Goal: Task Accomplishment & Management: Use online tool/utility

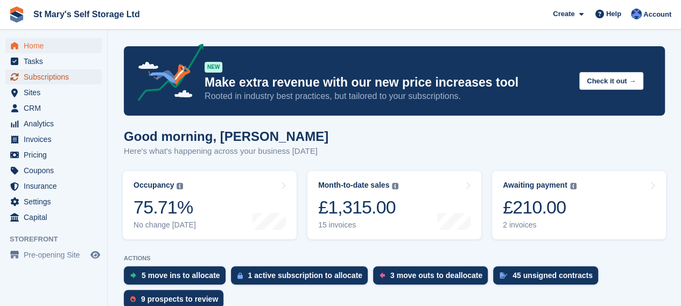
click at [50, 81] on span "Subscriptions" at bounding box center [56, 76] width 65 height 15
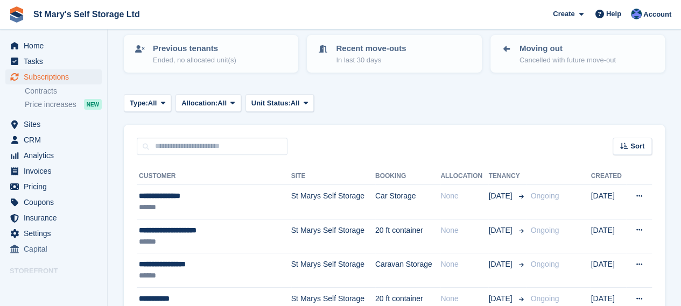
scroll to position [109, 0]
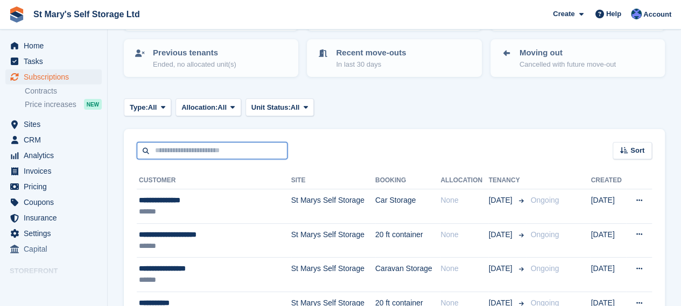
click at [193, 152] on input "text" at bounding box center [212, 151] width 151 height 18
type input "****"
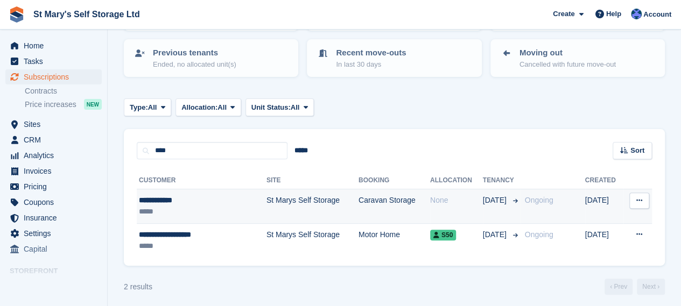
click at [194, 201] on div "**********" at bounding box center [189, 200] width 101 height 11
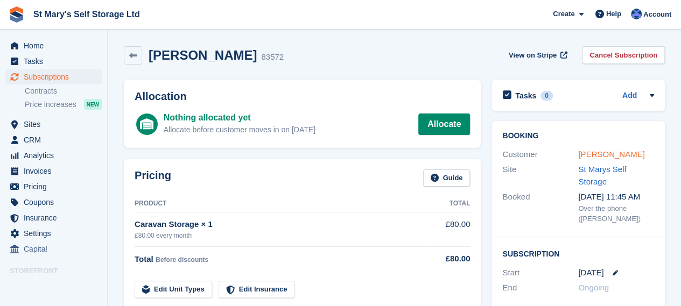
click at [612, 150] on link "[PERSON_NAME]" at bounding box center [611, 154] width 66 height 9
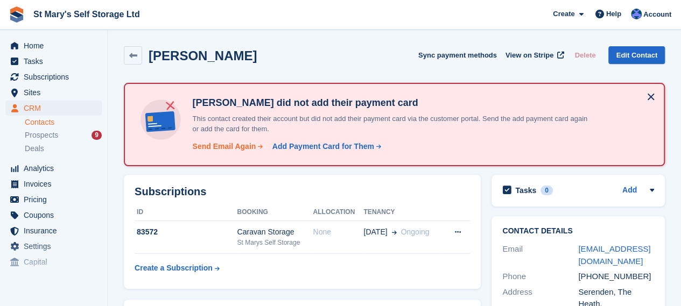
click at [225, 148] on div "Send Email Again" at bounding box center [223, 146] width 63 height 11
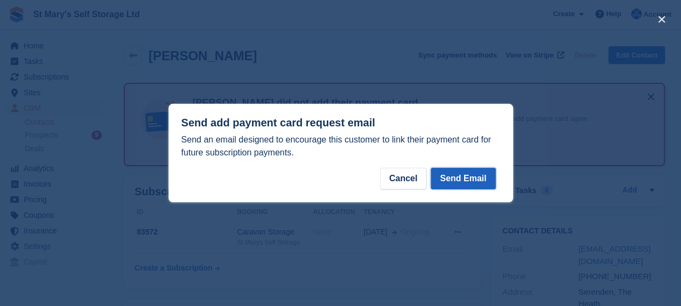
click at [475, 185] on button "Send Email" at bounding box center [462, 179] width 65 height 22
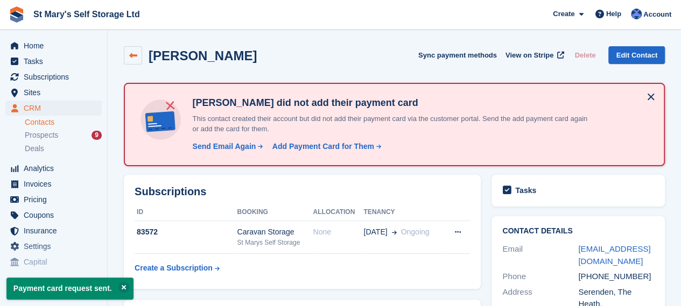
click at [139, 54] on link at bounding box center [133, 55] width 18 height 18
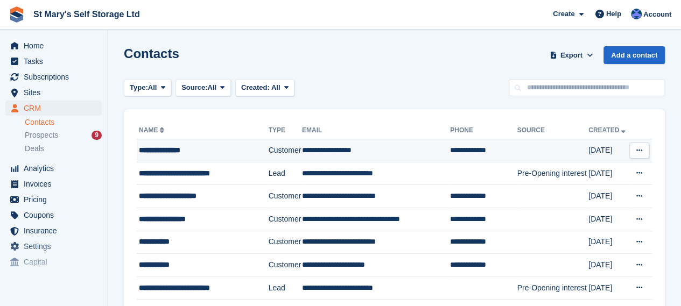
click at [156, 156] on td "**********" at bounding box center [203, 150] width 132 height 23
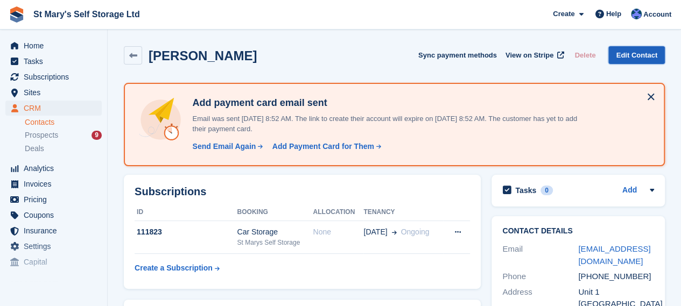
click at [639, 57] on link "Edit Contact" at bounding box center [636, 55] width 57 height 18
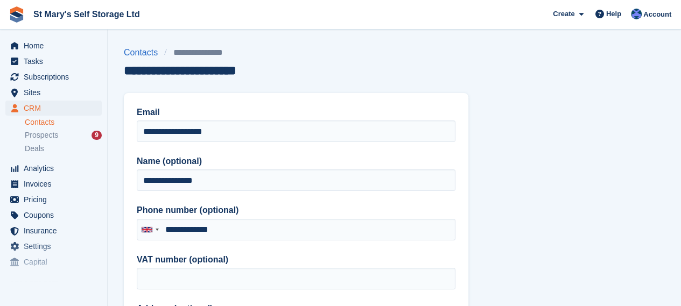
type input "**********"
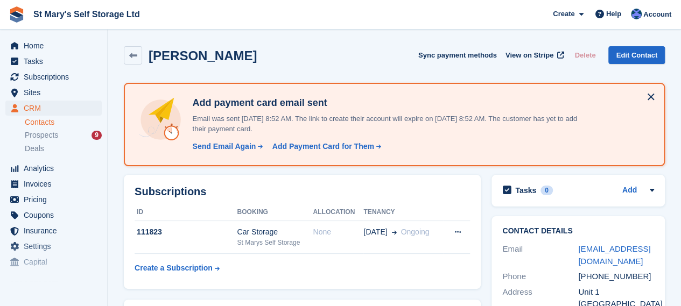
scroll to position [43, 0]
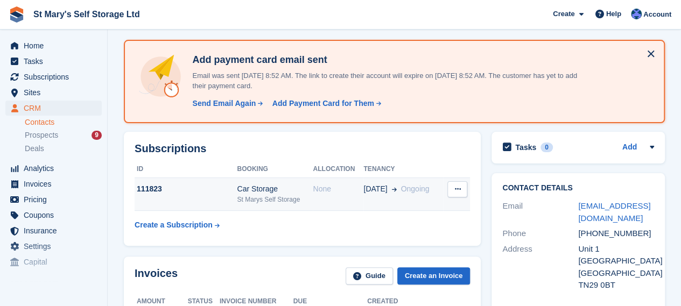
click at [394, 192] on div "02 Oct Ongoing" at bounding box center [402, 188] width 79 height 11
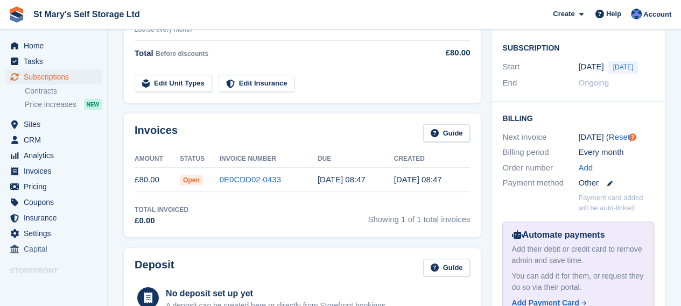
scroll to position [207, 0]
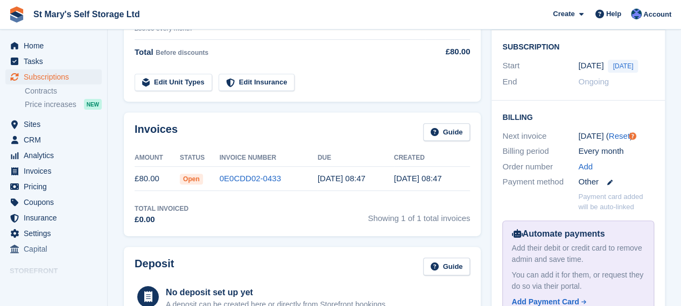
drag, startPoint x: 256, startPoint y: 179, endPoint x: 302, endPoint y: 142, distance: 59.3
click at [302, 142] on div "Invoices Guide" at bounding box center [302, 135] width 335 height 24
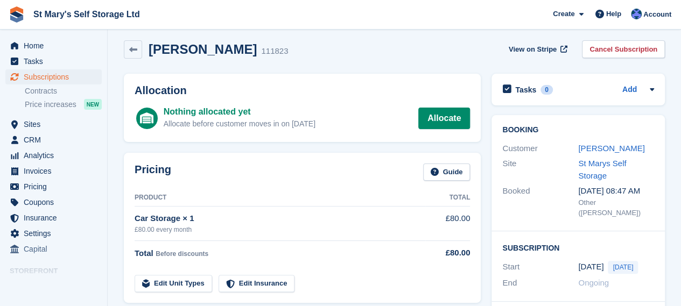
scroll to position [0, 0]
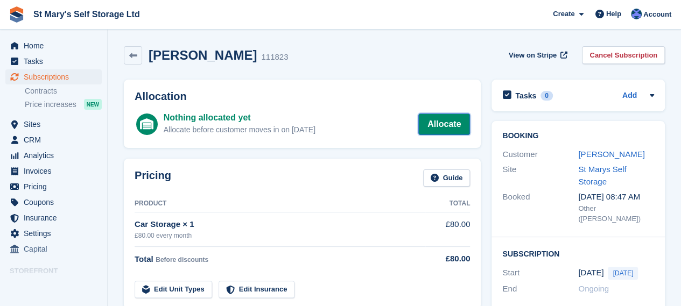
click at [439, 133] on link "Allocate" at bounding box center [444, 125] width 52 height 22
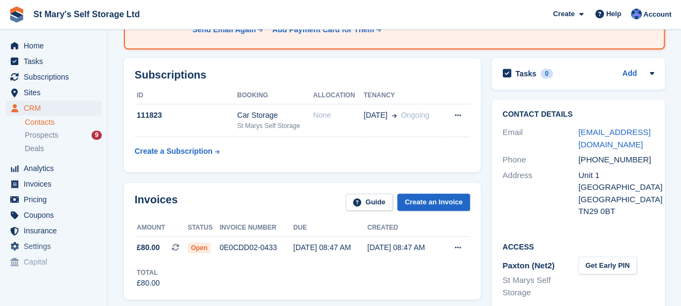
scroll to position [117, 0]
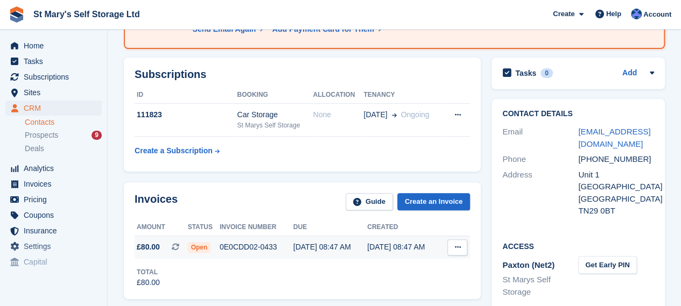
click at [454, 249] on icon at bounding box center [457, 247] width 6 height 7
click at [316, 255] on td "[DATE] 08:47 AM" at bounding box center [330, 247] width 74 height 23
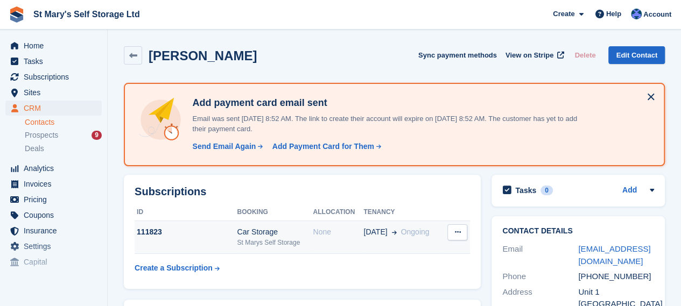
click at [259, 234] on div "Car Storage" at bounding box center [275, 232] width 76 height 11
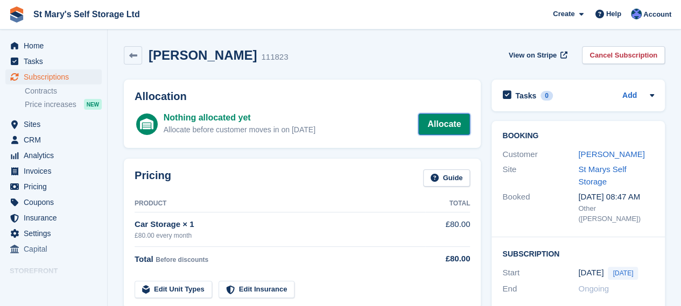
click at [461, 123] on link "Allocate" at bounding box center [444, 125] width 52 height 22
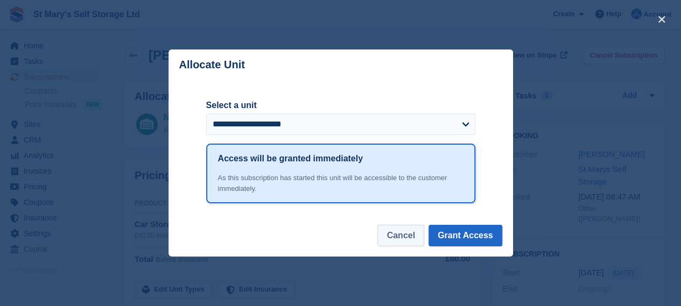
click at [411, 233] on button "Cancel" at bounding box center [400, 236] width 46 height 22
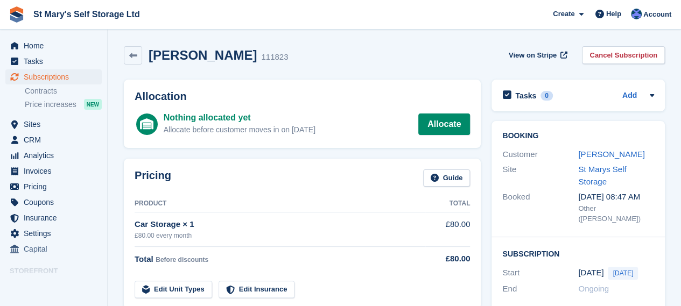
click at [465, 230] on td "£80.00" at bounding box center [447, 230] width 45 height 34
click at [136, 59] on icon at bounding box center [133, 56] width 8 height 8
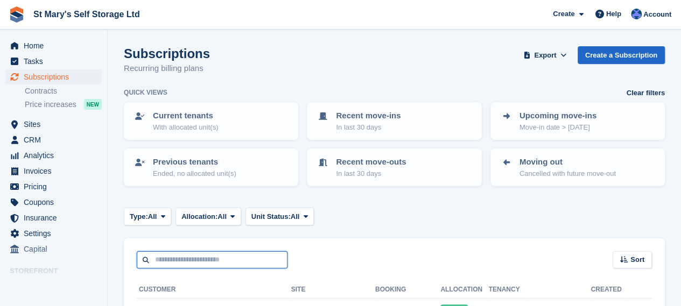
click at [191, 259] on input "text" at bounding box center [212, 260] width 151 height 18
type input "*****"
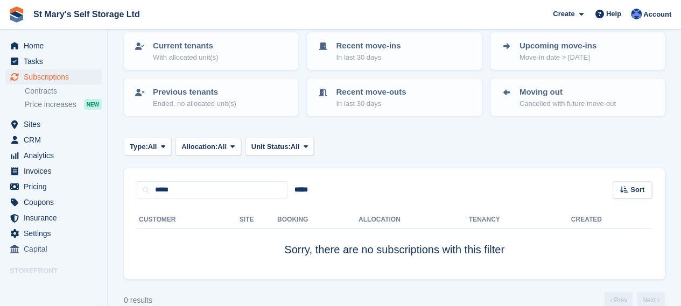
scroll to position [73, 0]
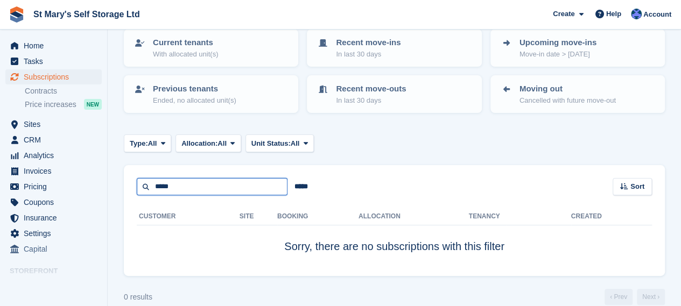
click at [189, 187] on input "*****" at bounding box center [212, 187] width 151 height 18
type input "*****"
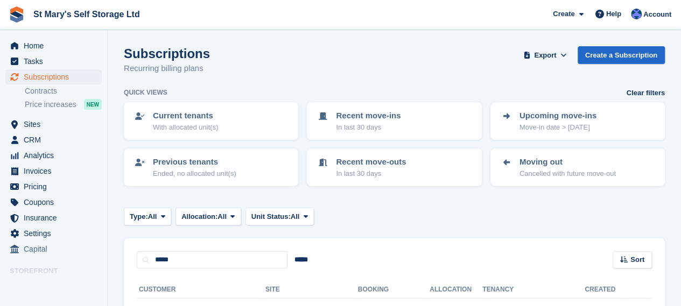
scroll to position [80, 0]
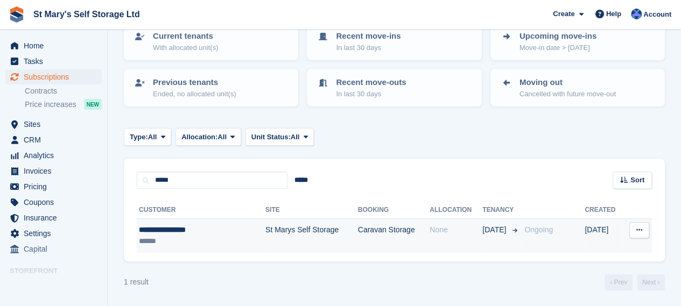
click at [299, 232] on td "St Marys Self Storage" at bounding box center [311, 236] width 93 height 34
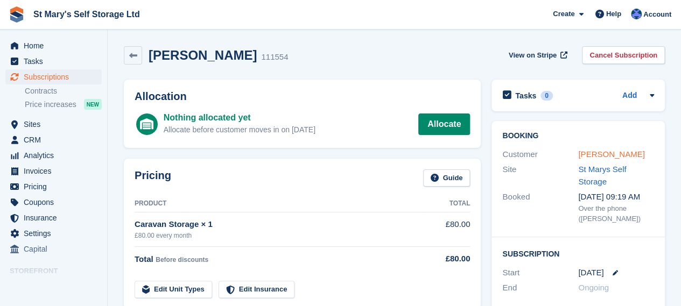
click at [597, 157] on link "[PERSON_NAME]" at bounding box center [611, 154] width 66 height 9
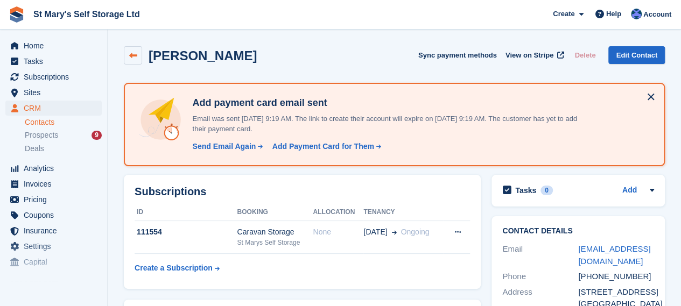
click at [132, 53] on icon at bounding box center [133, 56] width 8 height 8
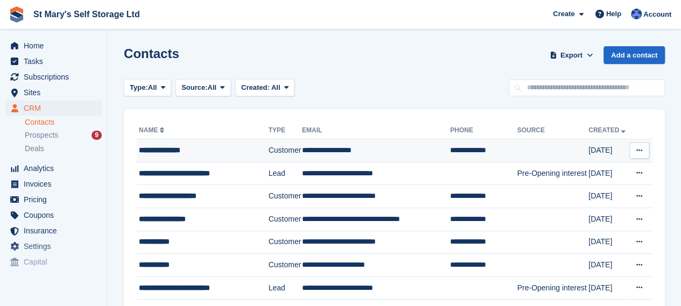
click at [204, 149] on div "**********" at bounding box center [202, 150] width 126 height 11
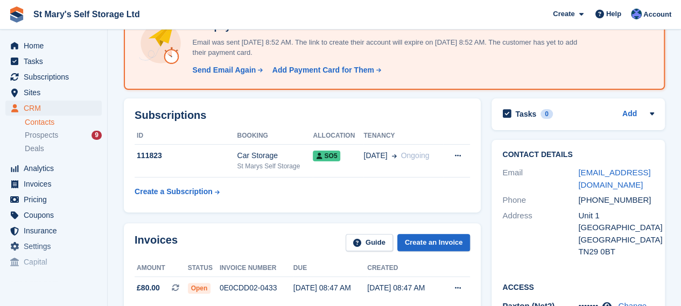
scroll to position [74, 0]
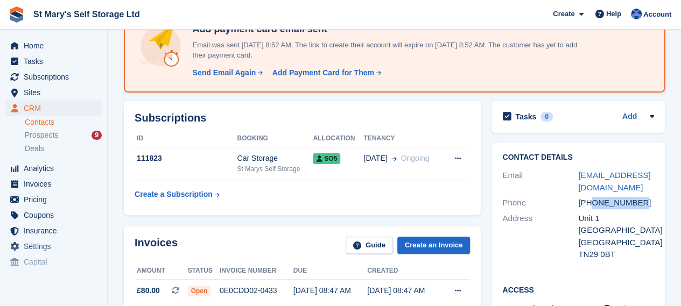
drag, startPoint x: 593, startPoint y: 190, endPoint x: 644, endPoint y: 192, distance: 50.6
click at [644, 197] on div "+447776578330" at bounding box center [616, 203] width 76 height 12
copy div "7776578330"
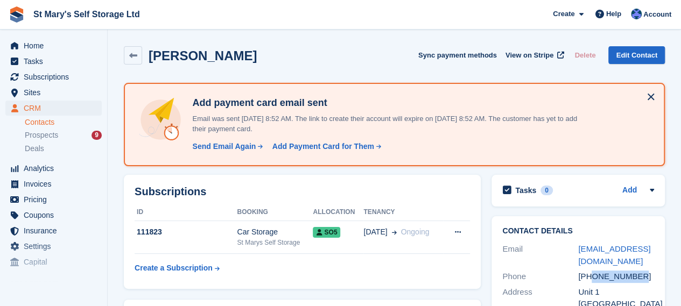
drag, startPoint x: 234, startPoint y: 54, endPoint x: 152, endPoint y: 53, distance: 81.8
click at [152, 53] on h2 "[PERSON_NAME]" at bounding box center [203, 55] width 108 height 15
copy h2 "[PERSON_NAME]"
click at [136, 58] on icon at bounding box center [133, 56] width 8 height 8
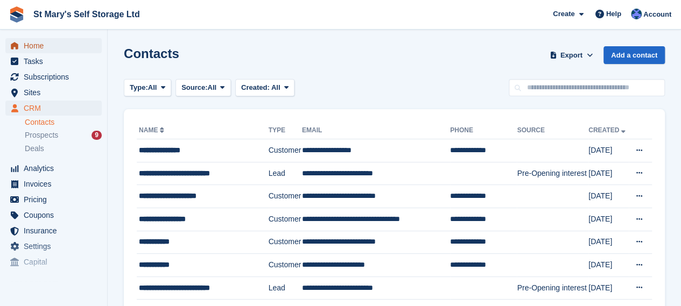
click at [67, 52] on span "Home" at bounding box center [56, 45] width 65 height 15
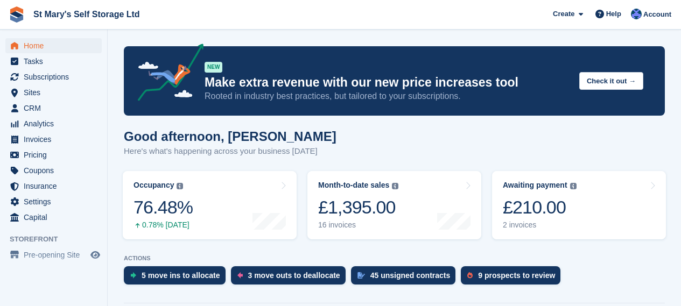
scroll to position [60, 0]
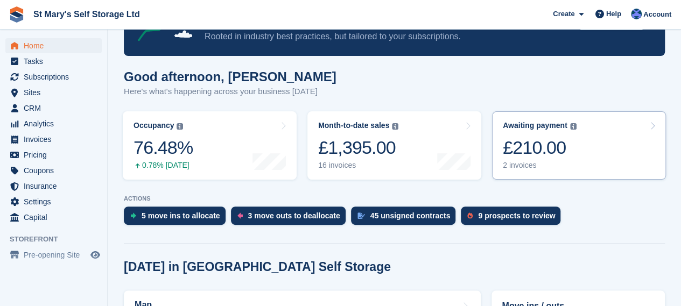
click at [590, 143] on link "Awaiting payment The total outstanding balance on all open invoices. £210.00 2 …" at bounding box center [579, 145] width 174 height 68
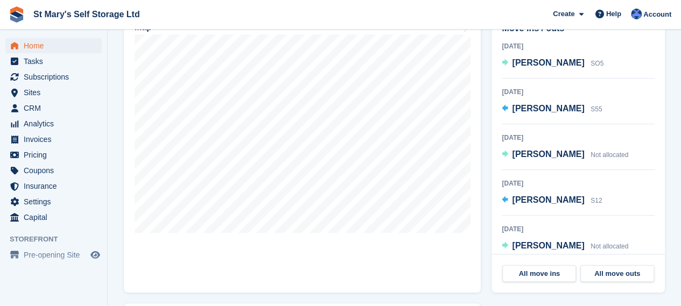
scroll to position [338, 0]
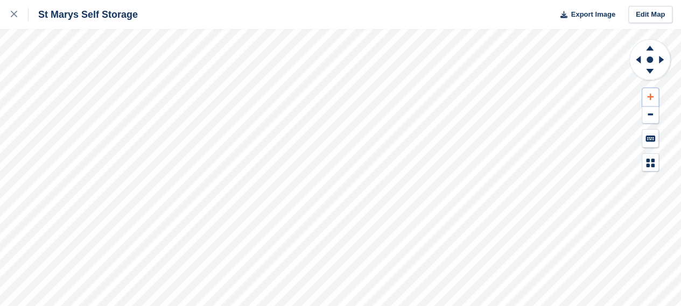
click at [650, 94] on icon at bounding box center [650, 97] width 6 height 8
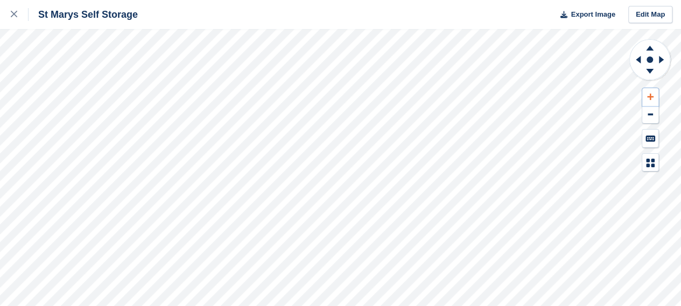
click at [650, 94] on icon at bounding box center [650, 97] width 6 height 8
click at [657, 60] on icon at bounding box center [662, 60] width 13 height 28
click at [636, 62] on icon at bounding box center [636, 60] width 13 height 28
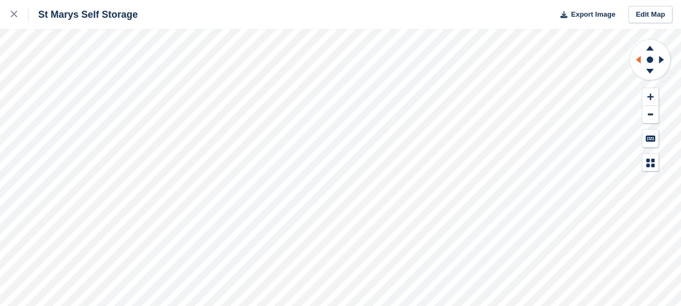
click at [636, 62] on icon at bounding box center [636, 60] width 13 height 28
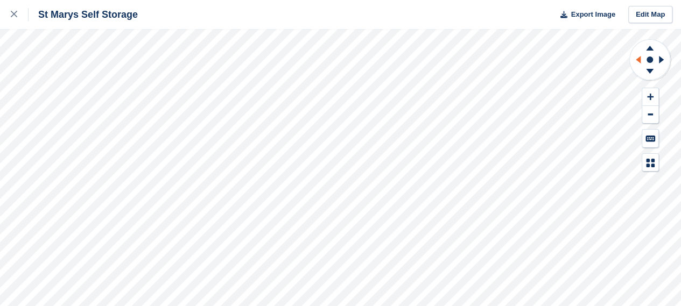
click at [636, 62] on icon at bounding box center [636, 60] width 13 height 28
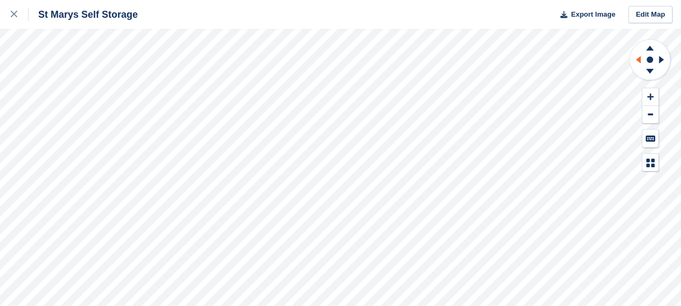
click at [636, 62] on icon at bounding box center [636, 60] width 13 height 28
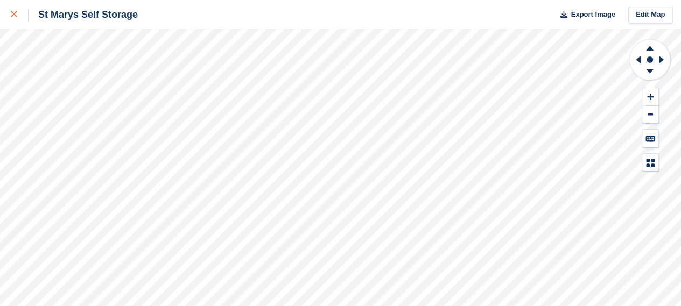
click at [20, 18] on div at bounding box center [20, 14] width 18 height 13
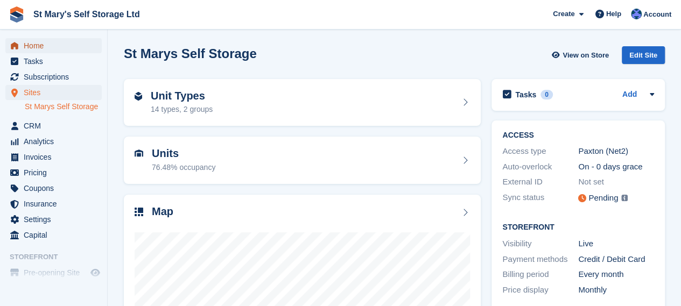
click at [48, 47] on span "Home" at bounding box center [56, 45] width 65 height 15
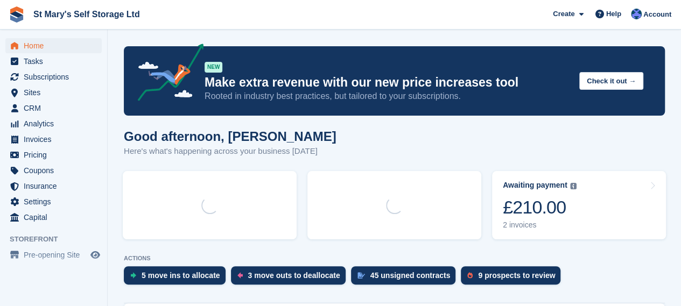
click at [190, 119] on section "NEW Make extra revenue with our new price increases tool Rooted in industry bes…" at bounding box center [394, 178] width 573 height 356
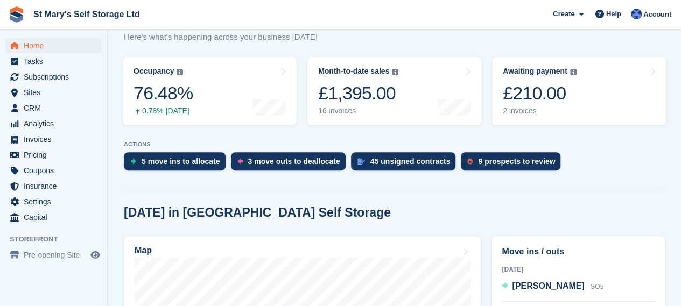
scroll to position [112, 0]
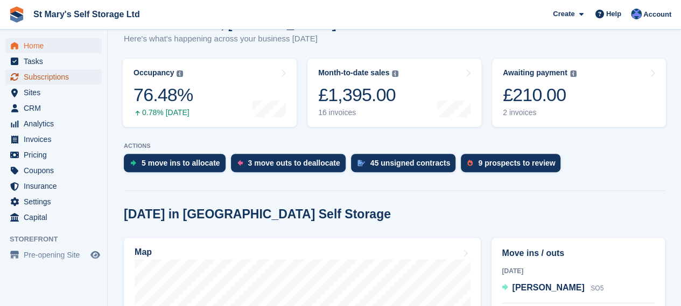
click at [69, 76] on span "Subscriptions" at bounding box center [56, 76] width 65 height 15
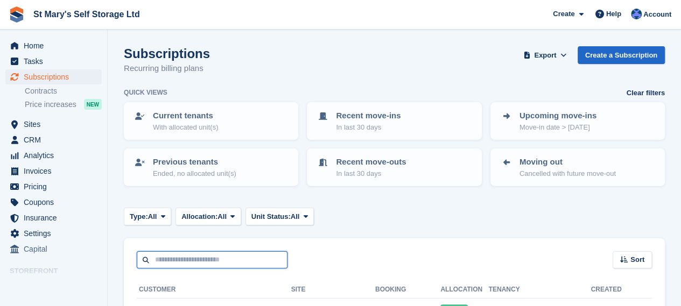
click at [191, 262] on input "text" at bounding box center [212, 260] width 151 height 18
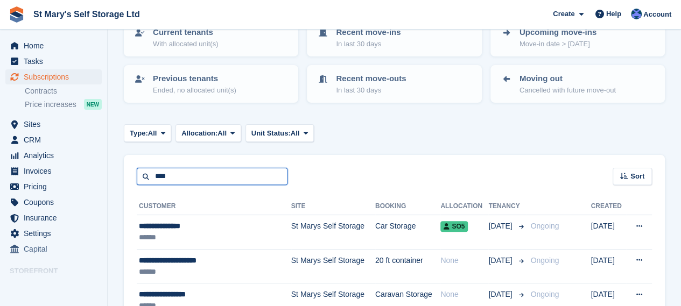
scroll to position [84, 0]
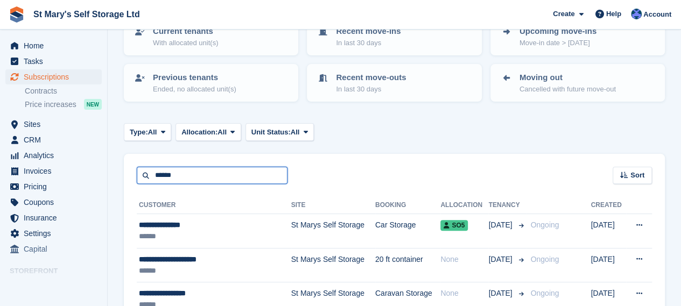
type input "******"
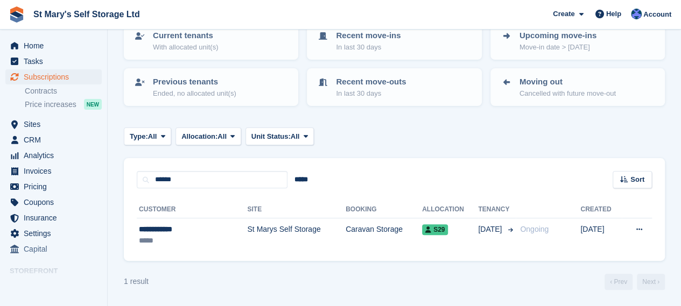
scroll to position [80, 0]
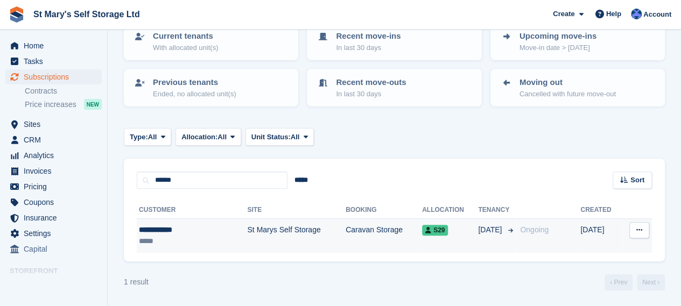
click at [260, 241] on td "St Marys Self Storage" at bounding box center [296, 236] width 98 height 34
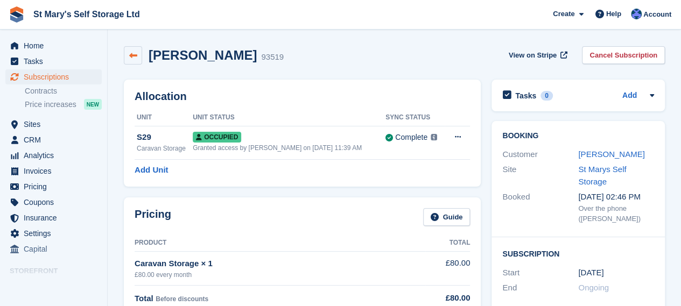
click at [132, 53] on icon at bounding box center [133, 56] width 8 height 8
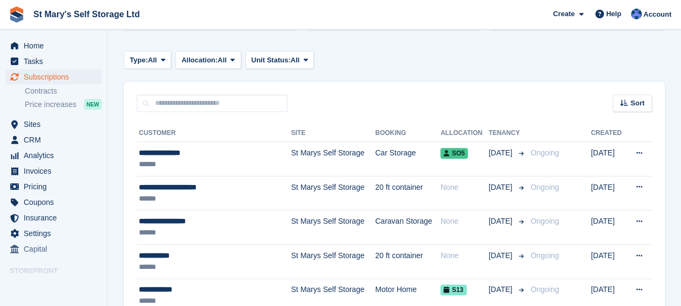
scroll to position [161, 0]
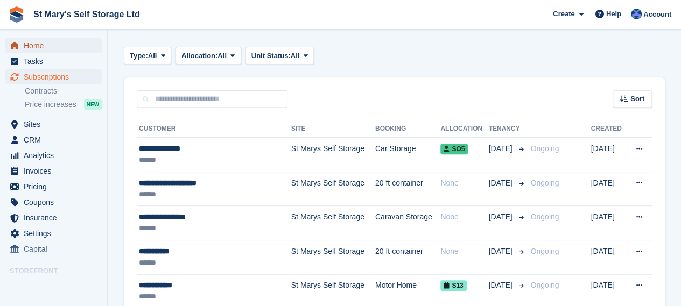
click at [72, 48] on span "Home" at bounding box center [56, 45] width 65 height 15
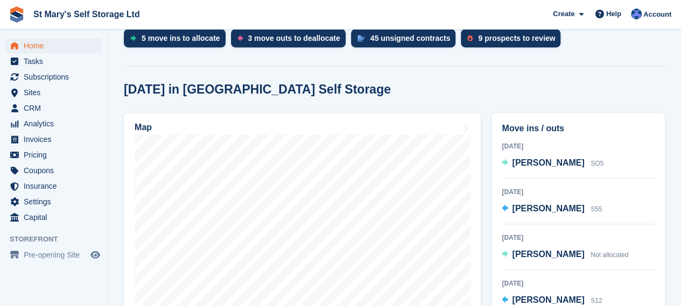
scroll to position [239, 0]
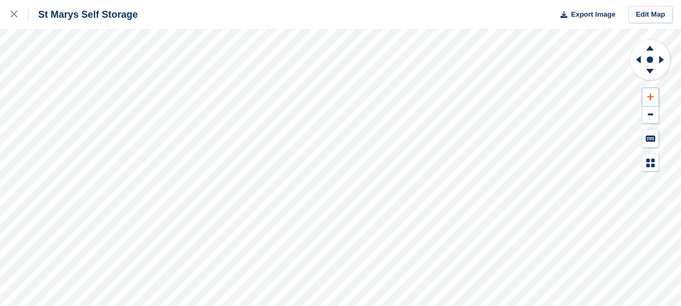
click at [648, 97] on icon at bounding box center [650, 97] width 6 height 8
click at [648, 97] on icon at bounding box center [650, 97] width 6 height 6
click at [659, 60] on icon at bounding box center [661, 60] width 5 height 8
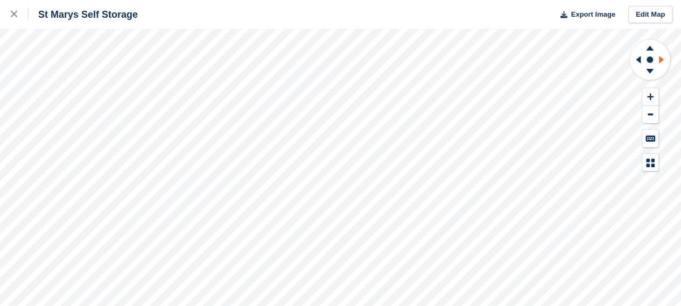
click at [659, 60] on icon at bounding box center [661, 60] width 5 height 8
click at [641, 60] on icon at bounding box center [636, 60] width 13 height 28
click at [652, 98] on icon at bounding box center [650, 97] width 6 height 8
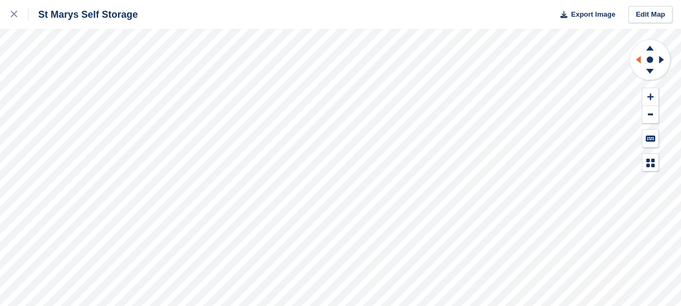
click at [638, 58] on icon at bounding box center [638, 60] width 5 height 8
click at [632, 55] on icon at bounding box center [636, 60] width 13 height 28
click at [645, 71] on icon at bounding box center [650, 72] width 28 height 13
click at [646, 44] on icon at bounding box center [650, 46] width 28 height 13
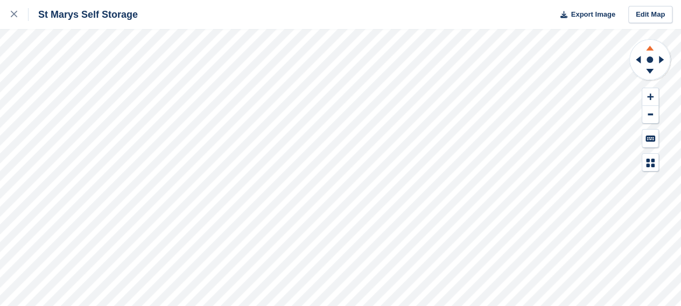
click at [646, 44] on icon at bounding box center [650, 46] width 28 height 13
click at [650, 47] on icon at bounding box center [650, 46] width 28 height 13
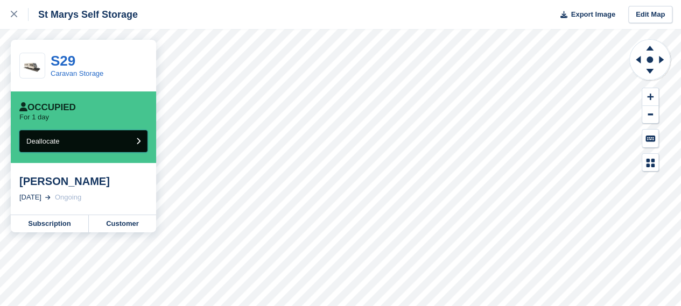
click at [84, 145] on button "Deallocate" at bounding box center [83, 141] width 128 height 22
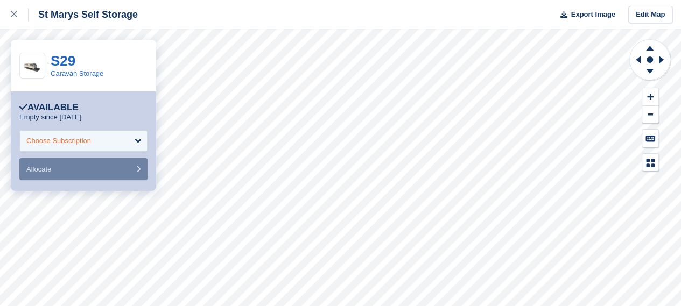
click at [104, 144] on div "Choose Subscription" at bounding box center [83, 141] width 128 height 22
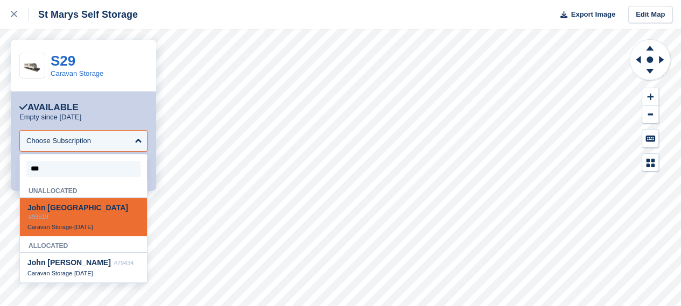
type input "****"
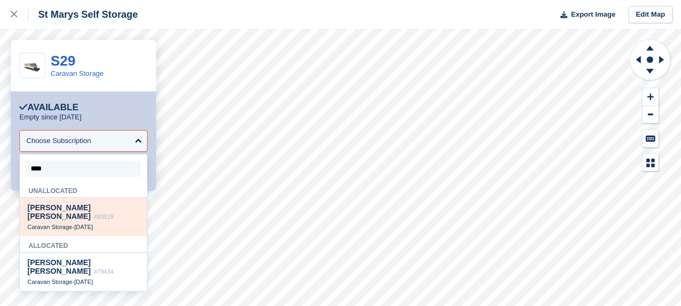
click at [76, 209] on span "John Maughan" at bounding box center [58, 211] width 63 height 17
select select "*****"
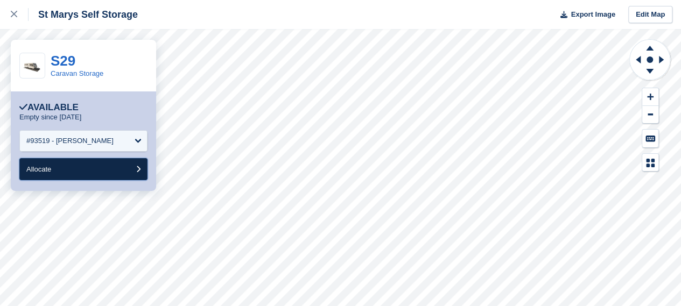
click at [73, 172] on button "Allocate" at bounding box center [83, 169] width 128 height 22
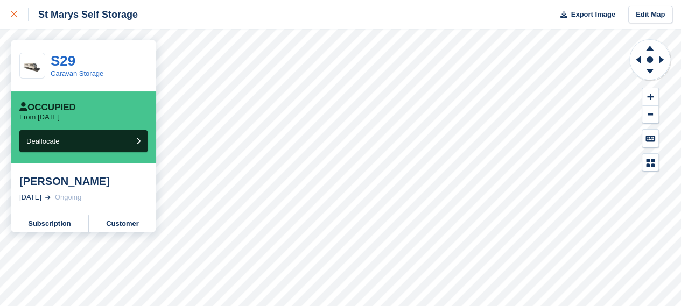
click at [13, 15] on icon at bounding box center [14, 14] width 6 height 6
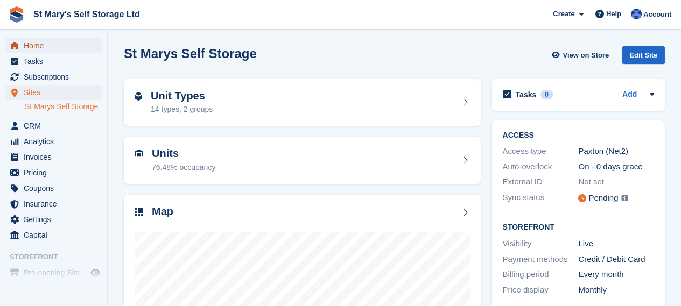
click at [52, 45] on span "Home" at bounding box center [56, 45] width 65 height 15
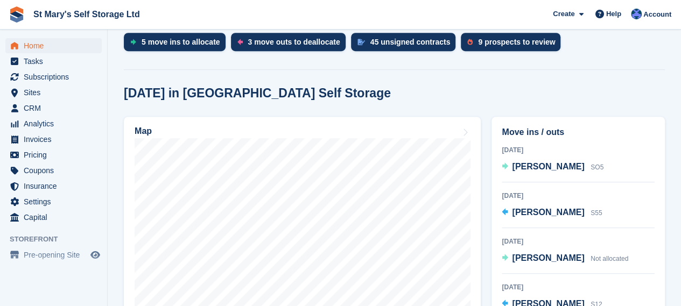
scroll to position [230, 0]
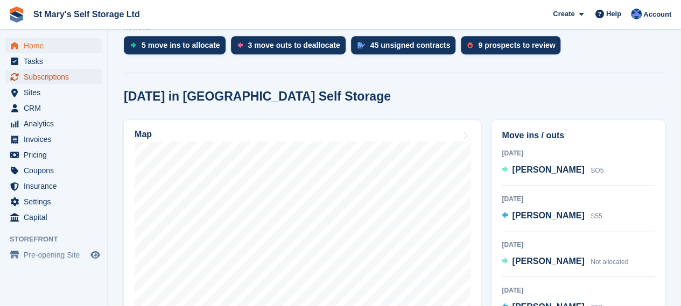
click at [47, 79] on span "Subscriptions" at bounding box center [56, 76] width 65 height 15
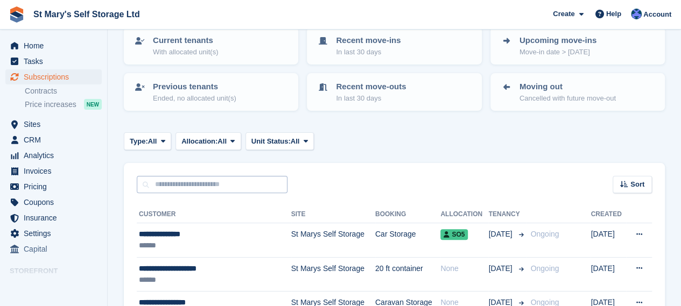
scroll to position [75, 0]
click at [213, 185] on input "text" at bounding box center [212, 185] width 151 height 18
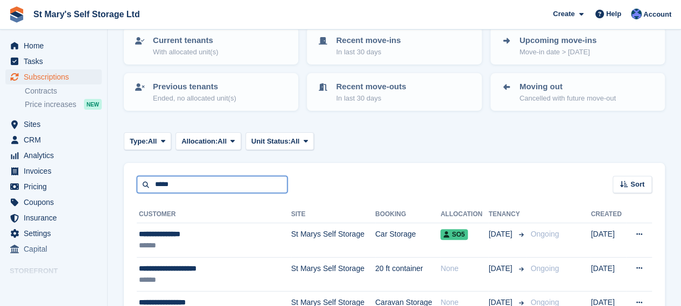
type input "*****"
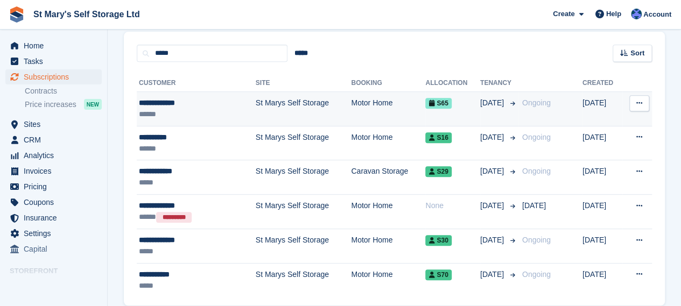
scroll to position [210, 0]
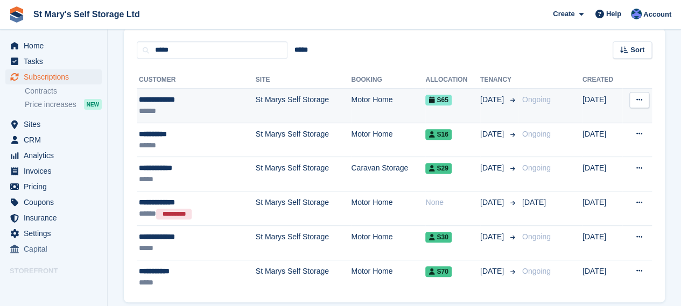
click at [196, 110] on div "******" at bounding box center [183, 110] width 89 height 11
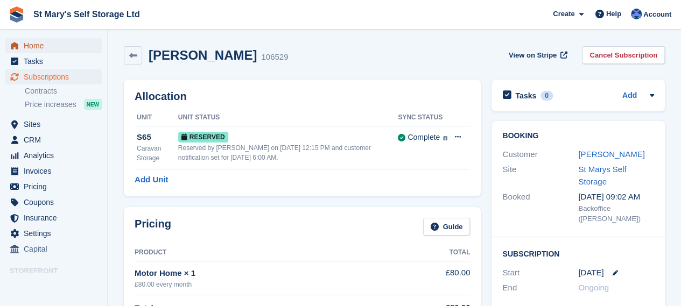
click at [80, 48] on span "Home" at bounding box center [56, 45] width 65 height 15
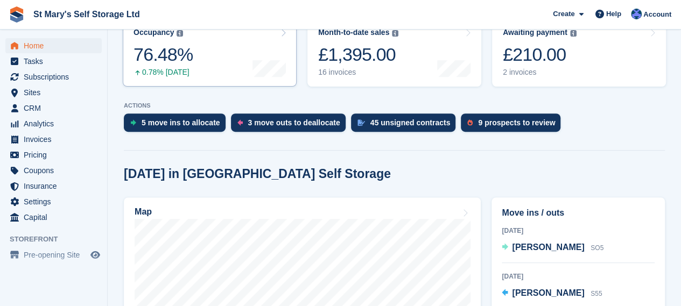
scroll to position [154, 0]
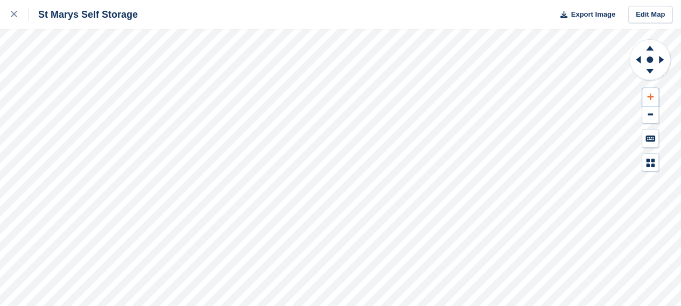
click at [648, 95] on icon at bounding box center [650, 97] width 6 height 8
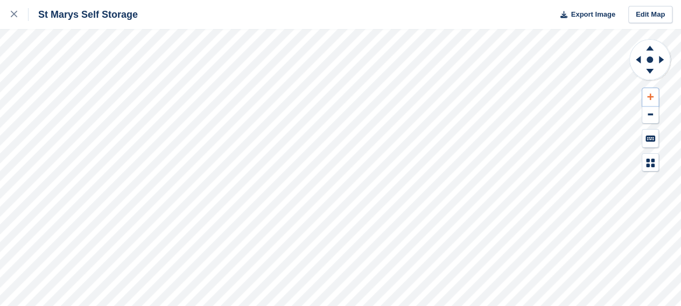
click at [648, 95] on icon at bounding box center [650, 97] width 6 height 8
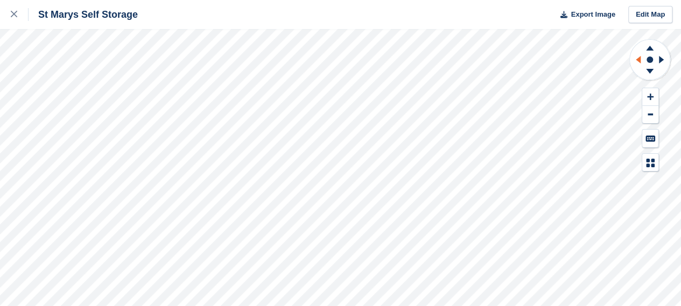
click at [639, 63] on icon at bounding box center [636, 60] width 13 height 28
click at [649, 69] on icon at bounding box center [650, 71] width 8 height 5
click at [647, 46] on icon at bounding box center [650, 46] width 28 height 13
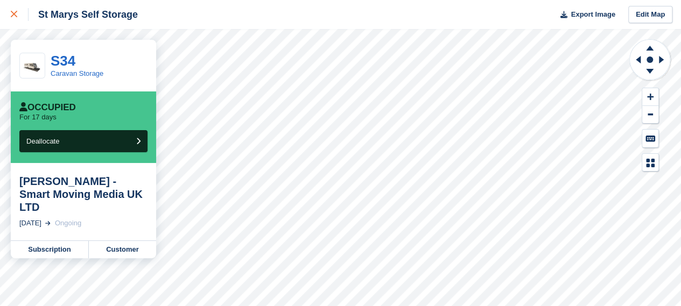
click at [10, 12] on link at bounding box center [14, 14] width 29 height 29
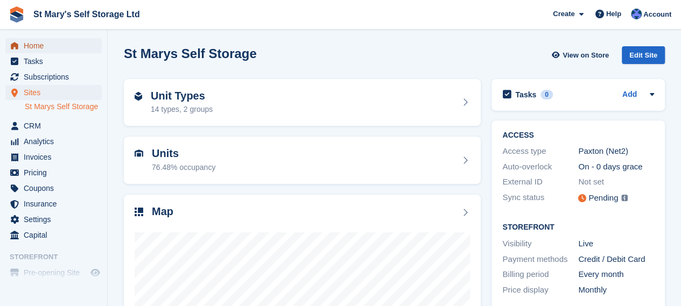
click at [34, 52] on span "Home" at bounding box center [56, 45] width 65 height 15
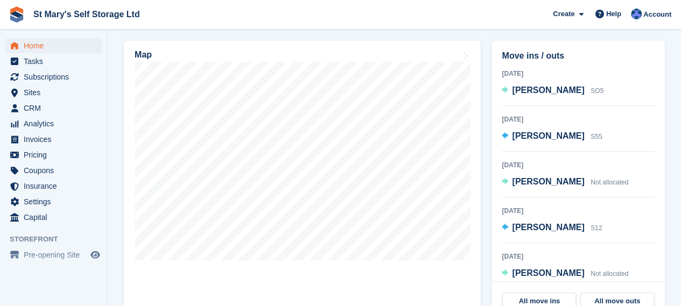
scroll to position [295, 0]
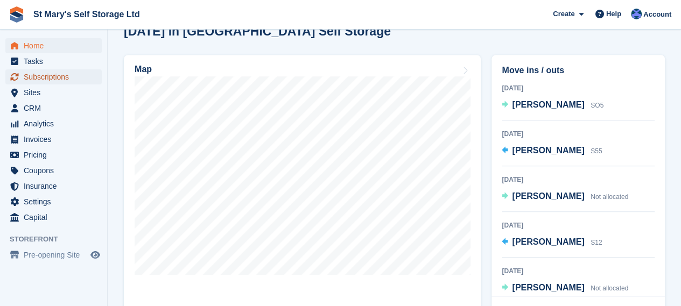
click at [56, 80] on span "Subscriptions" at bounding box center [56, 76] width 65 height 15
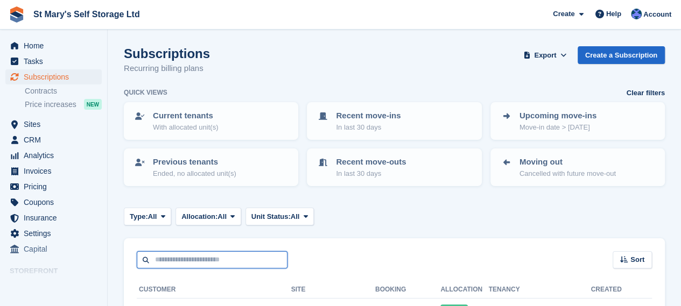
click at [209, 255] on input "text" at bounding box center [212, 260] width 151 height 18
type input "*****"
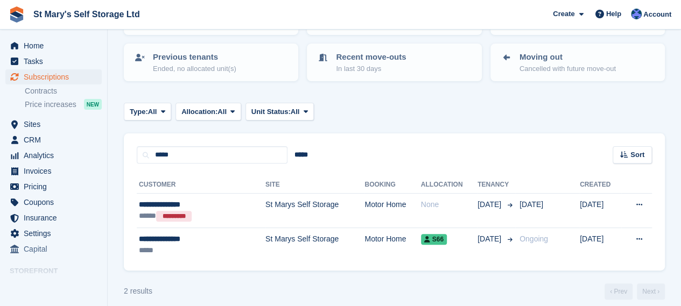
scroll to position [114, 0]
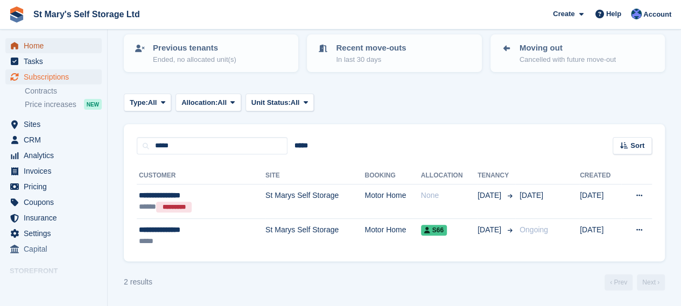
click at [52, 49] on span "Home" at bounding box center [56, 45] width 65 height 15
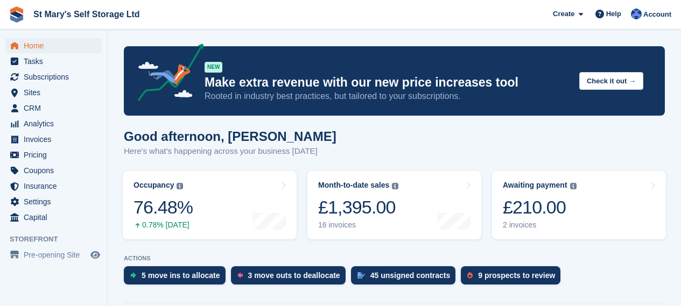
scroll to position [258, 0]
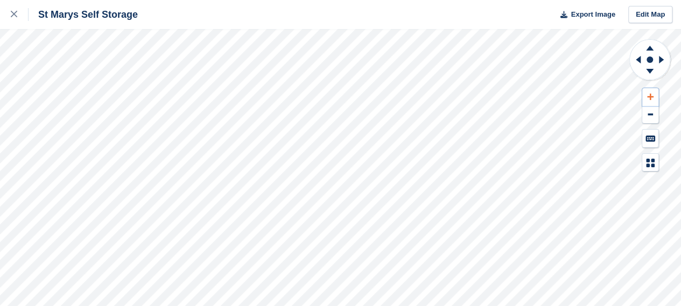
click at [651, 97] on icon at bounding box center [650, 97] width 6 height 8
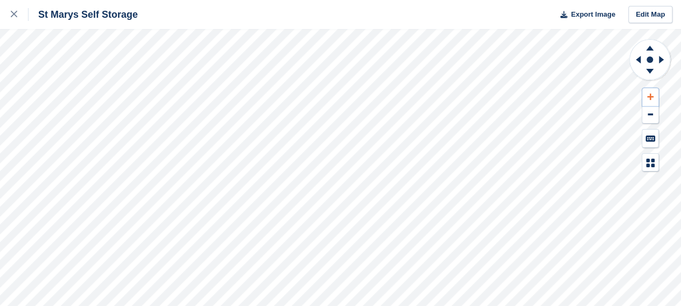
click at [651, 97] on icon at bounding box center [650, 97] width 6 height 8
click at [640, 62] on icon at bounding box center [638, 60] width 5 height 8
click at [654, 75] on icon at bounding box center [650, 72] width 28 height 13
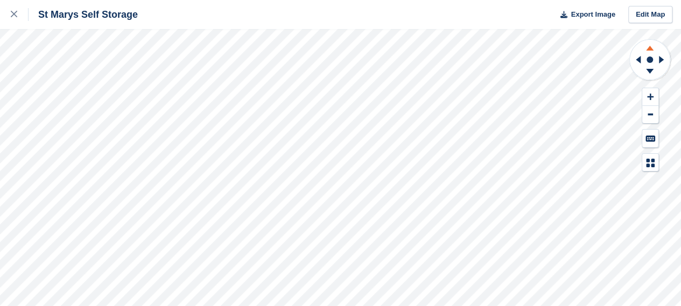
click at [648, 46] on icon at bounding box center [650, 46] width 28 height 13
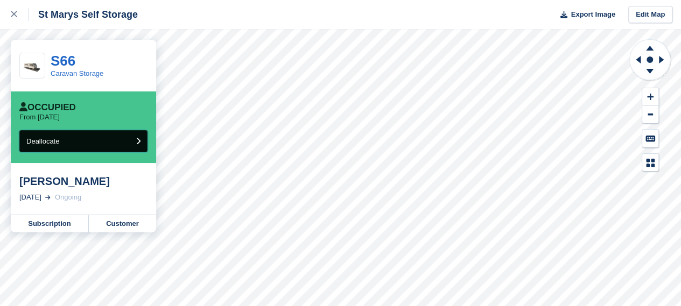
click at [128, 139] on button "Deallocate" at bounding box center [83, 141] width 128 height 22
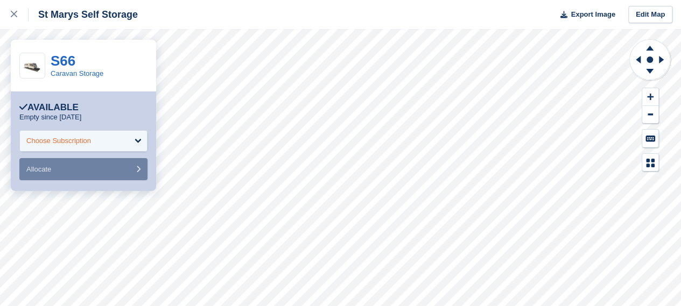
click at [123, 140] on div "Choose Subscription" at bounding box center [83, 141] width 128 height 22
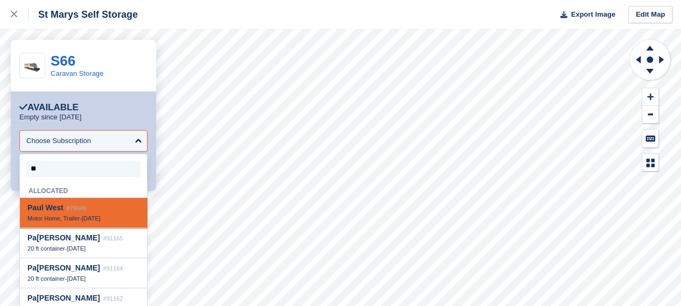
type input "***"
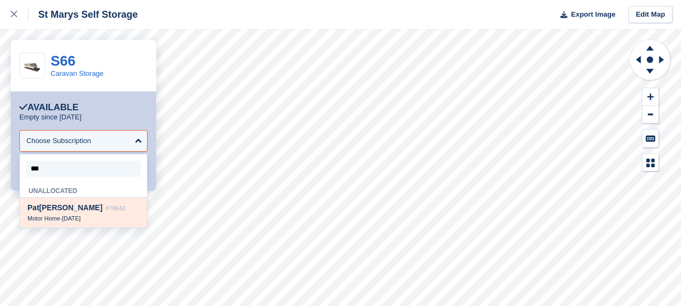
click at [105, 207] on span "#79642" at bounding box center [115, 208] width 20 height 6
select select "*****"
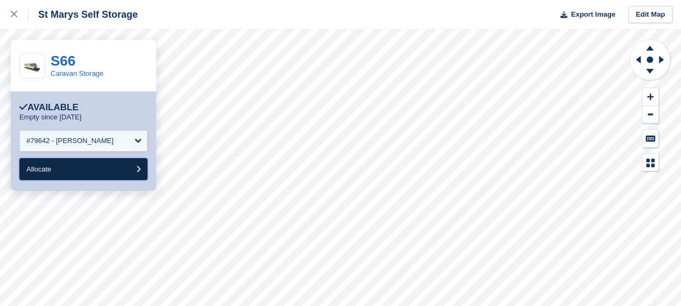
click at [89, 174] on button "Allocate" at bounding box center [83, 169] width 128 height 22
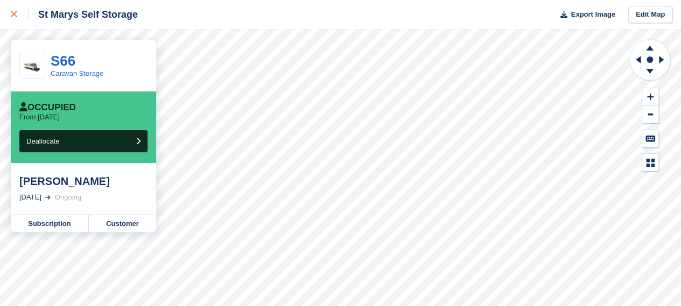
click at [14, 10] on div at bounding box center [20, 14] width 18 height 13
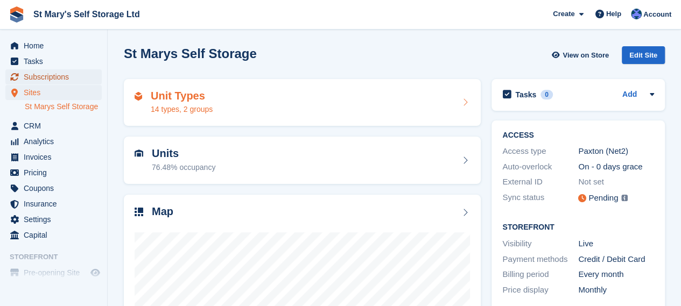
click at [39, 76] on span "Subscriptions" at bounding box center [56, 76] width 65 height 15
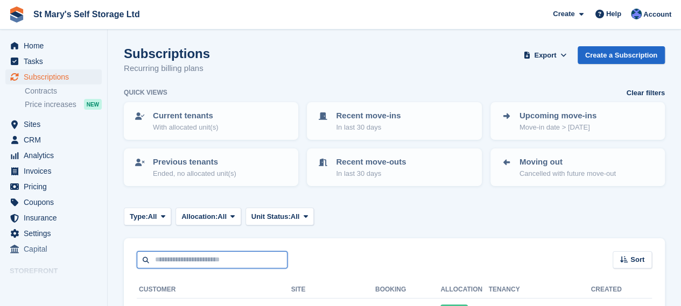
click at [206, 262] on input "text" at bounding box center [212, 260] width 151 height 18
type input "***"
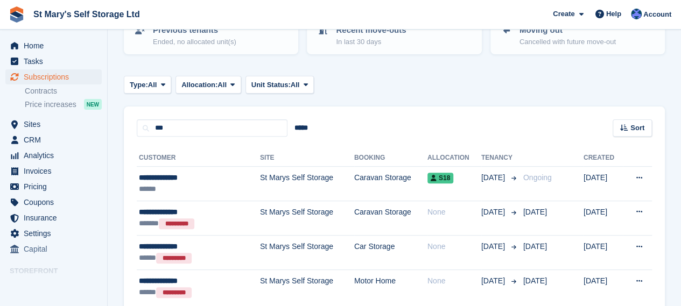
scroll to position [183, 0]
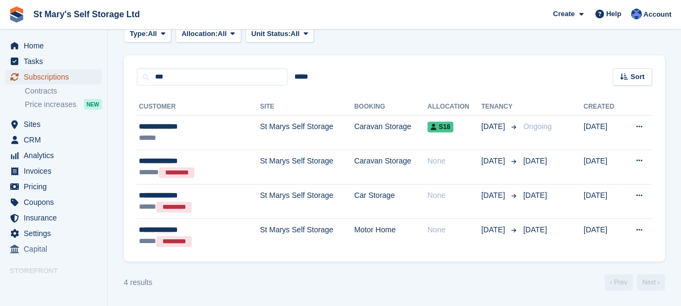
click at [58, 73] on span "Subscriptions" at bounding box center [56, 76] width 65 height 15
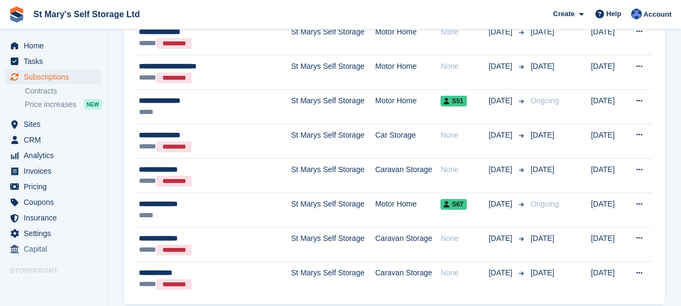
scroll to position [1754, 0]
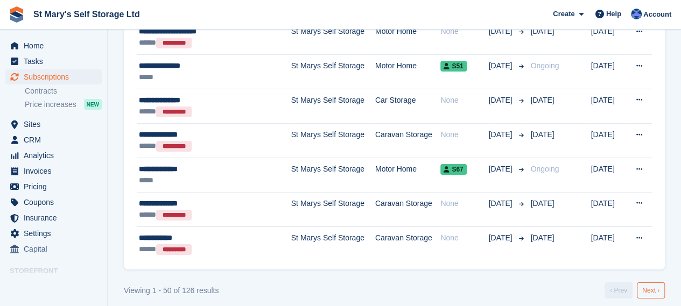
click at [652, 289] on link "Next ›" at bounding box center [651, 291] width 28 height 16
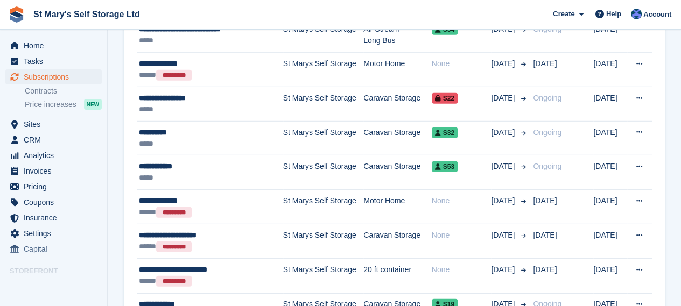
scroll to position [1476, 0]
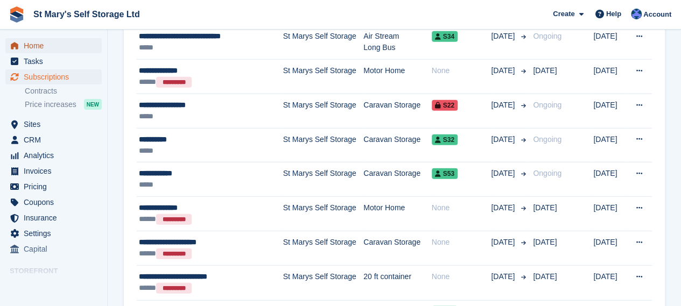
click at [41, 40] on span "Home" at bounding box center [56, 45] width 65 height 15
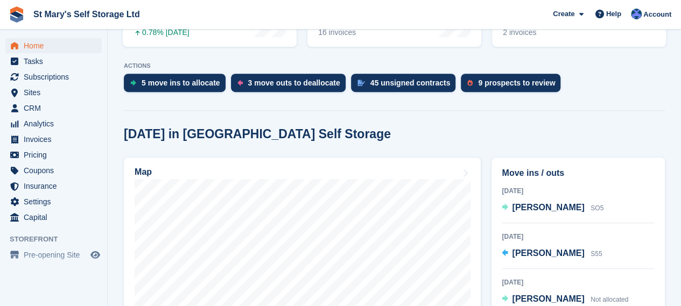
scroll to position [231, 0]
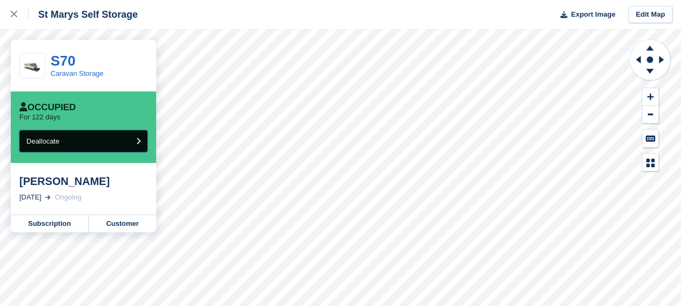
click at [104, 150] on button "Deallocate" at bounding box center [83, 141] width 128 height 22
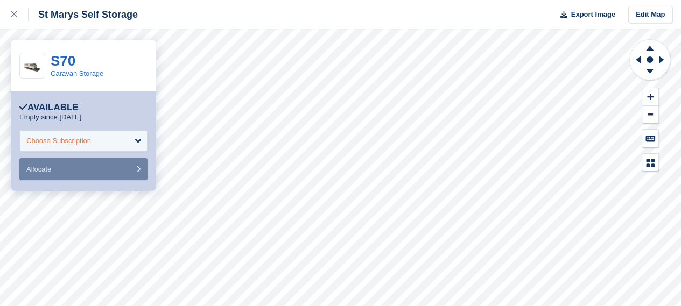
click at [93, 145] on div "Choose Subscription" at bounding box center [83, 141] width 128 height 22
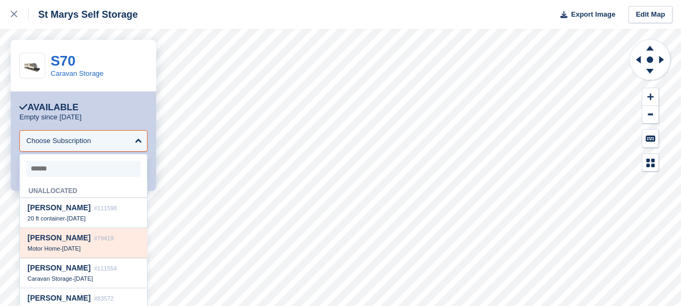
click at [103, 252] on div "Motor Home - 12 Jul" at bounding box center [83, 249] width 112 height 8
select select "*****"
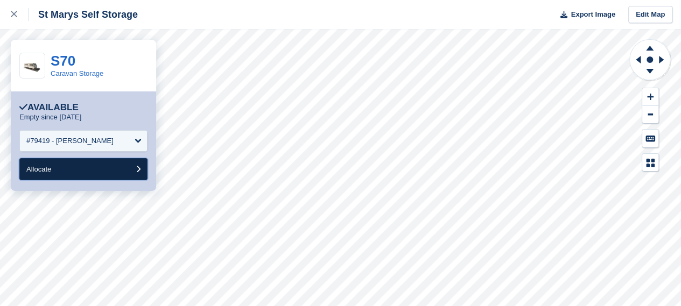
click at [97, 171] on button "Allocate" at bounding box center [83, 169] width 128 height 22
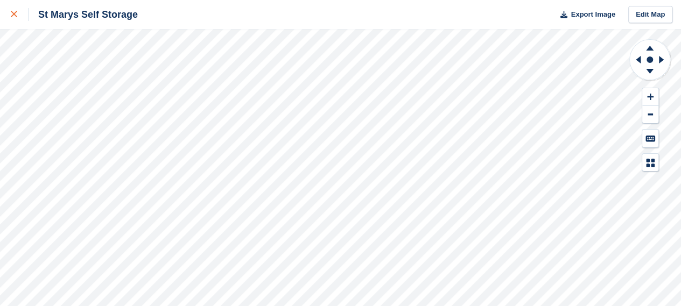
click at [16, 14] on icon at bounding box center [14, 14] width 6 height 6
click at [644, 95] on button at bounding box center [650, 97] width 16 height 18
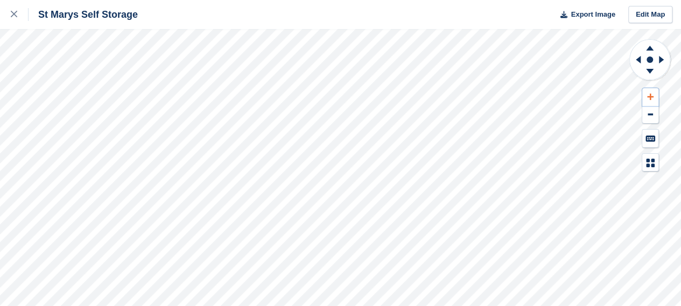
click at [644, 95] on button at bounding box center [650, 97] width 16 height 18
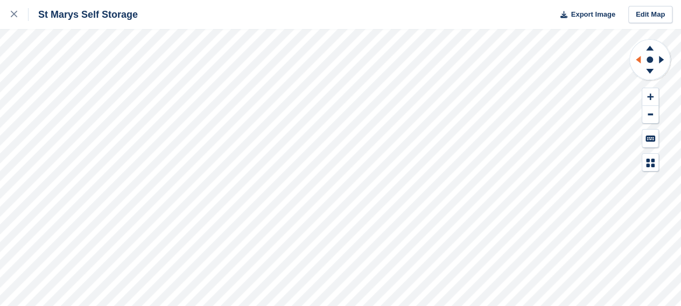
click at [636, 55] on icon at bounding box center [636, 60] width 13 height 28
click at [650, 73] on icon at bounding box center [650, 72] width 28 height 13
click at [652, 47] on icon at bounding box center [650, 46] width 28 height 13
click at [651, 47] on icon at bounding box center [650, 46] width 28 height 13
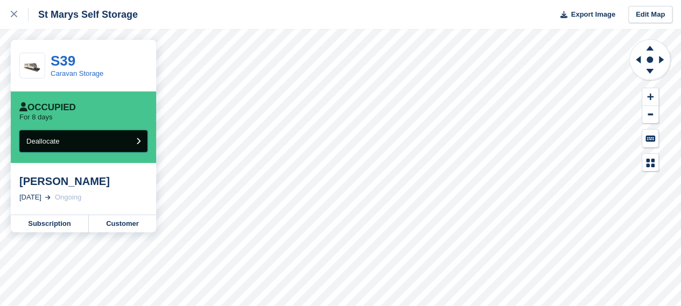
click at [81, 145] on button "Deallocate" at bounding box center [83, 141] width 128 height 22
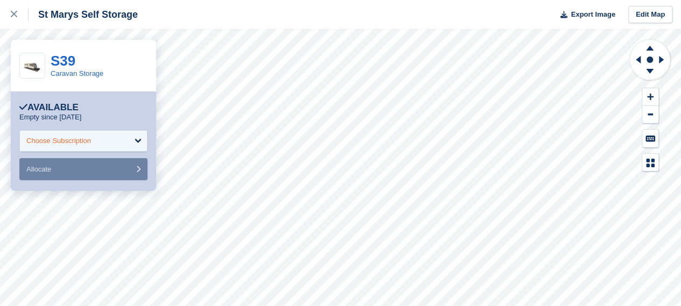
click at [84, 146] on div "Choose Subscription" at bounding box center [58, 141] width 65 height 11
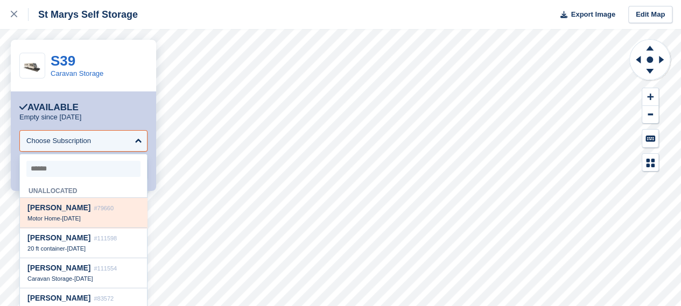
click at [90, 211] on span "Cheryl Causebrook" at bounding box center [58, 207] width 63 height 9
select select "*****"
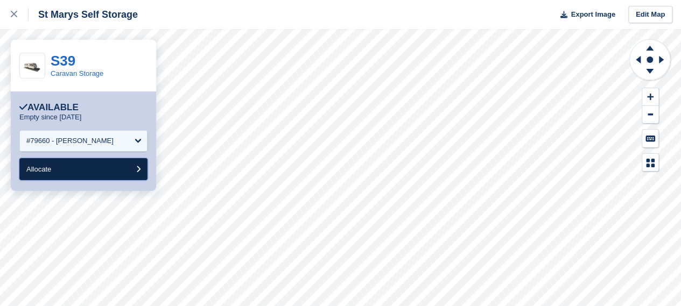
click at [60, 170] on button "Allocate" at bounding box center [83, 169] width 128 height 22
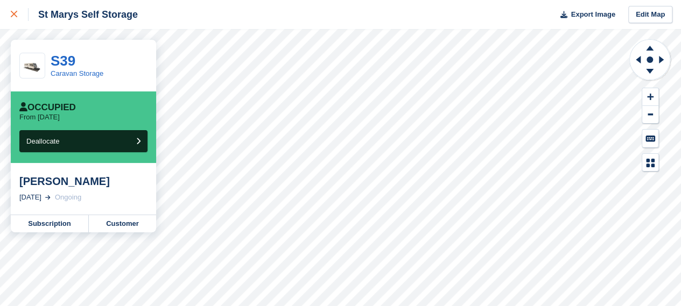
click at [9, 13] on link at bounding box center [14, 14] width 29 height 29
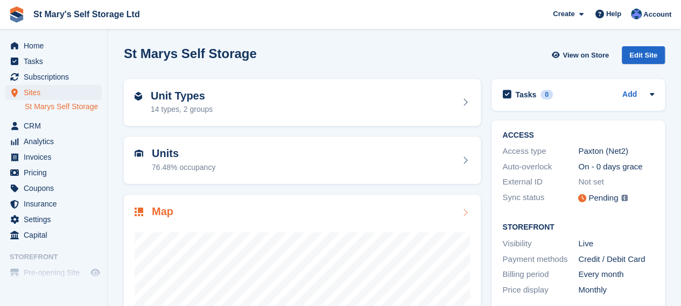
scroll to position [68, 0]
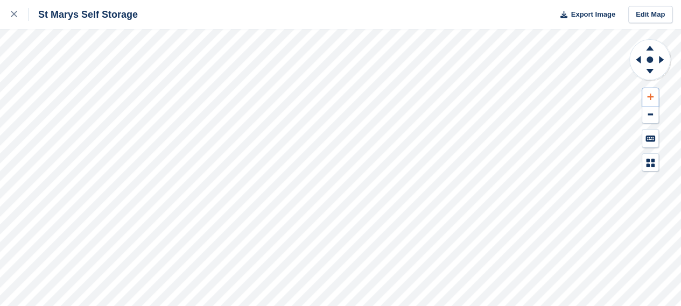
click at [647, 95] on icon at bounding box center [650, 97] width 6 height 8
click at [661, 56] on icon at bounding box center [662, 60] width 13 height 28
click at [640, 57] on icon at bounding box center [636, 60] width 13 height 28
click at [648, 71] on icon at bounding box center [650, 71] width 8 height 5
